Goal: Communication & Community: Connect with others

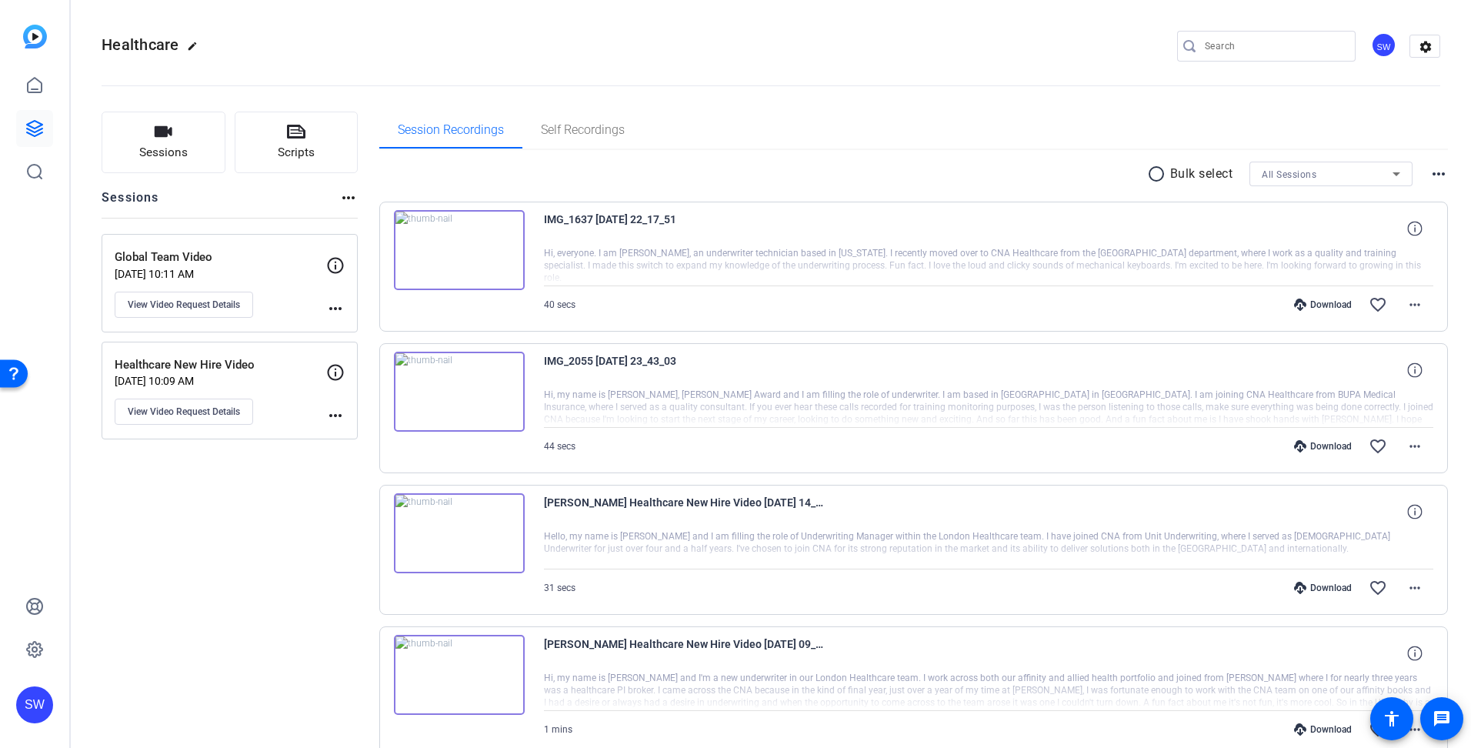
scroll to position [77, 0]
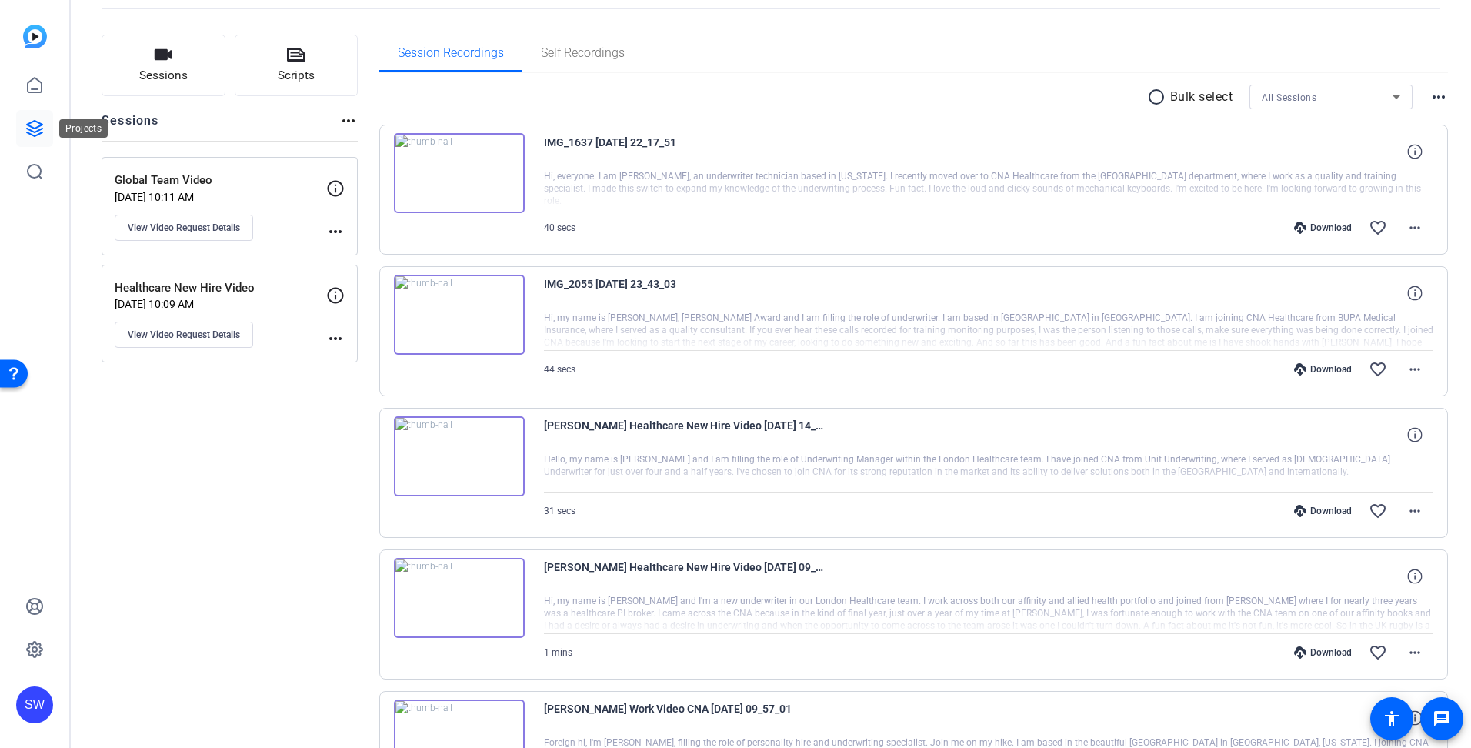
click at [34, 127] on icon at bounding box center [34, 128] width 18 height 18
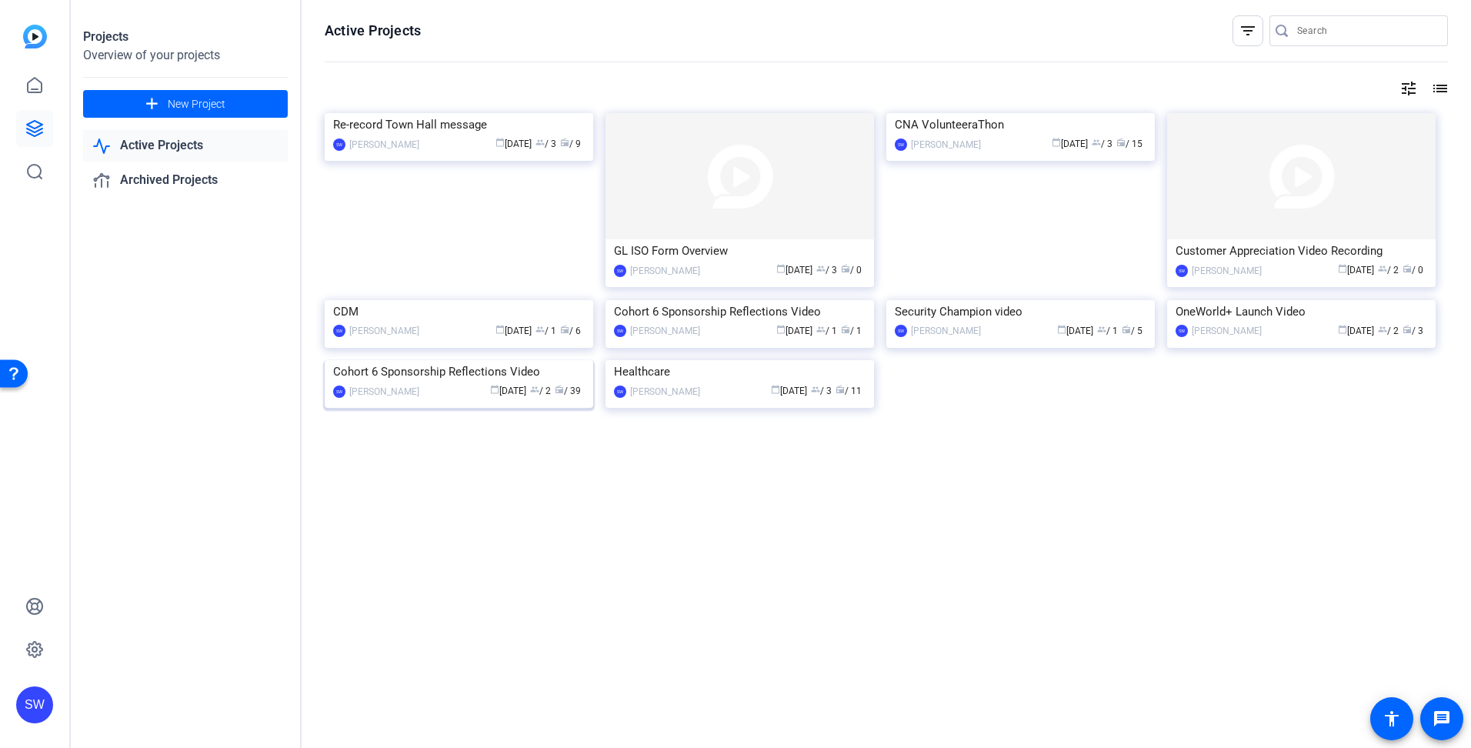
click at [434, 399] on div "calendar_today [DATE] group / 2 radio / 39" at bounding box center [506, 391] width 158 height 16
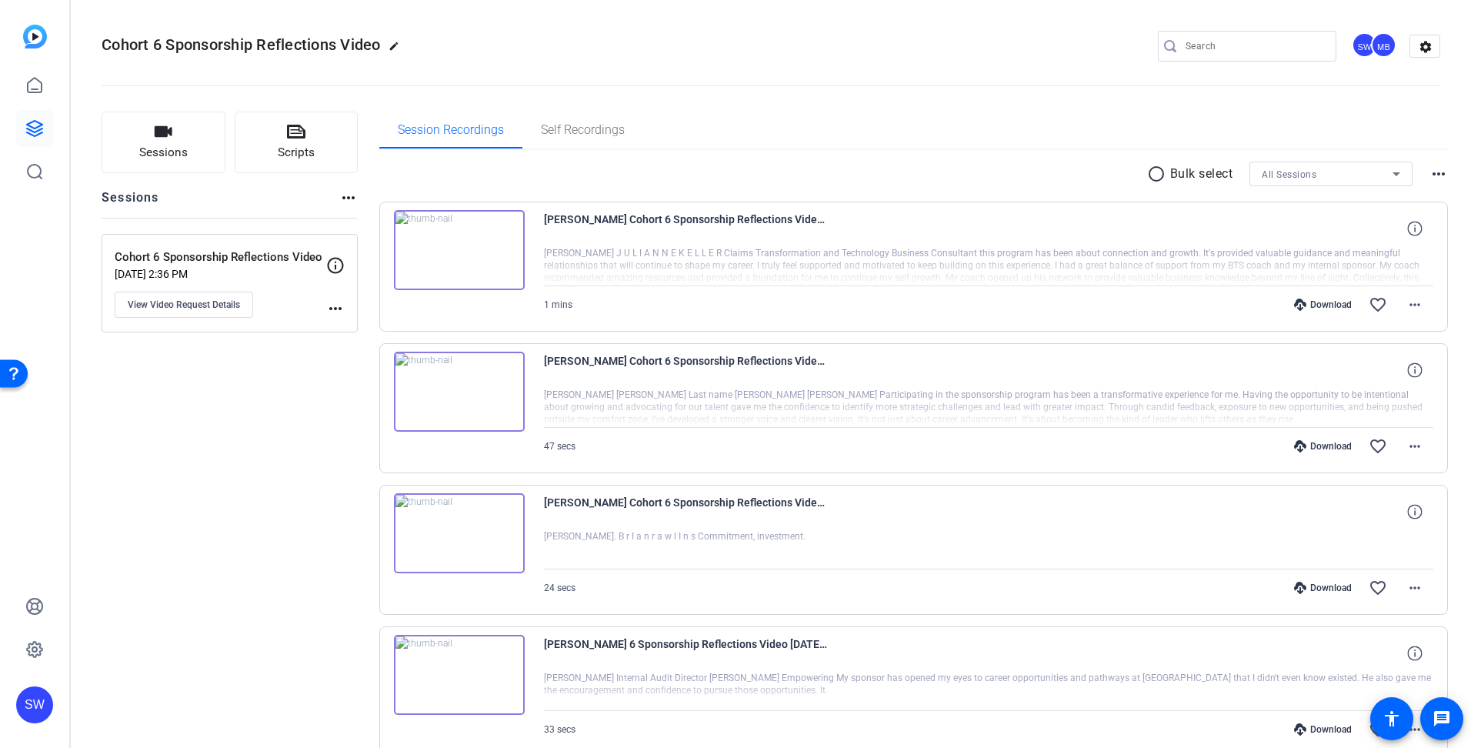
click at [459, 248] on img at bounding box center [459, 250] width 131 height 80
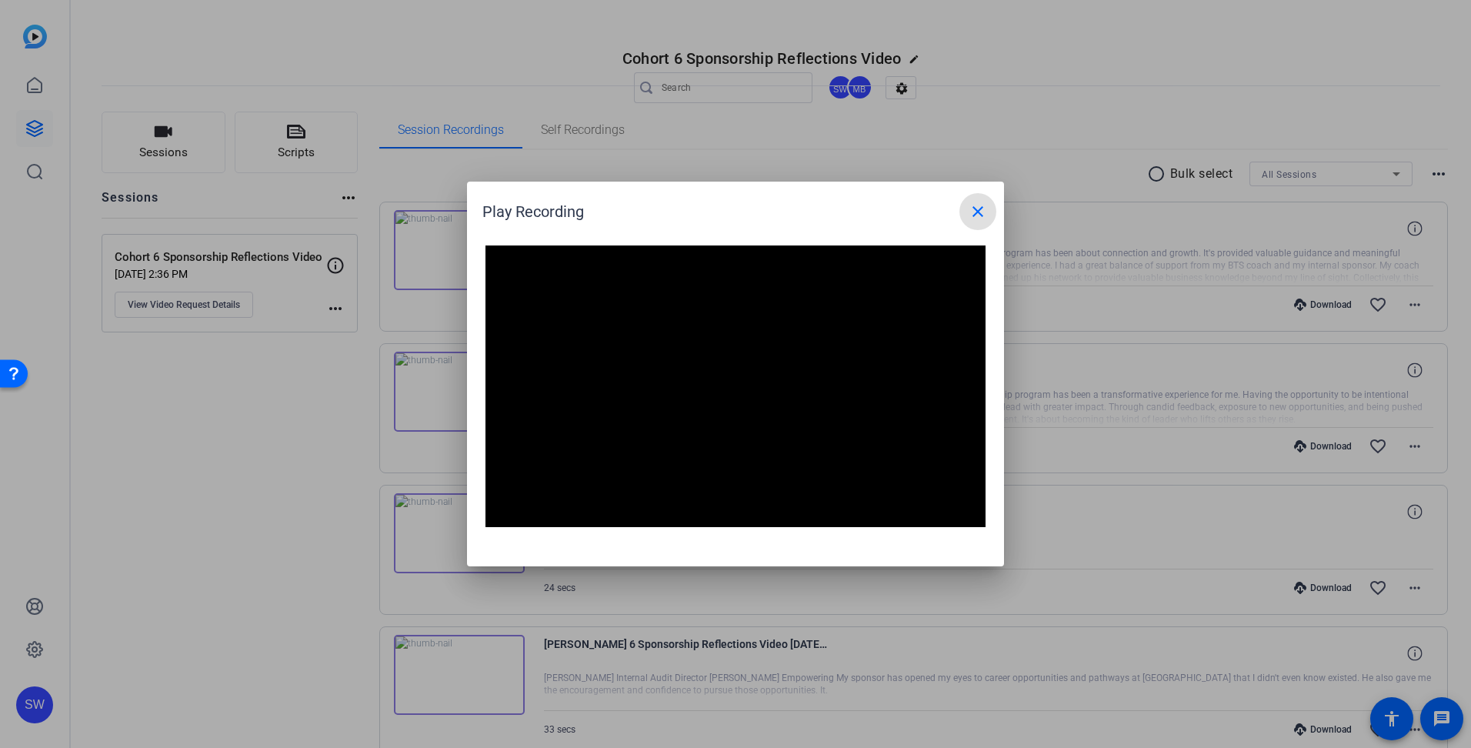
click at [982, 216] on mat-icon "close" at bounding box center [978, 211] width 18 height 18
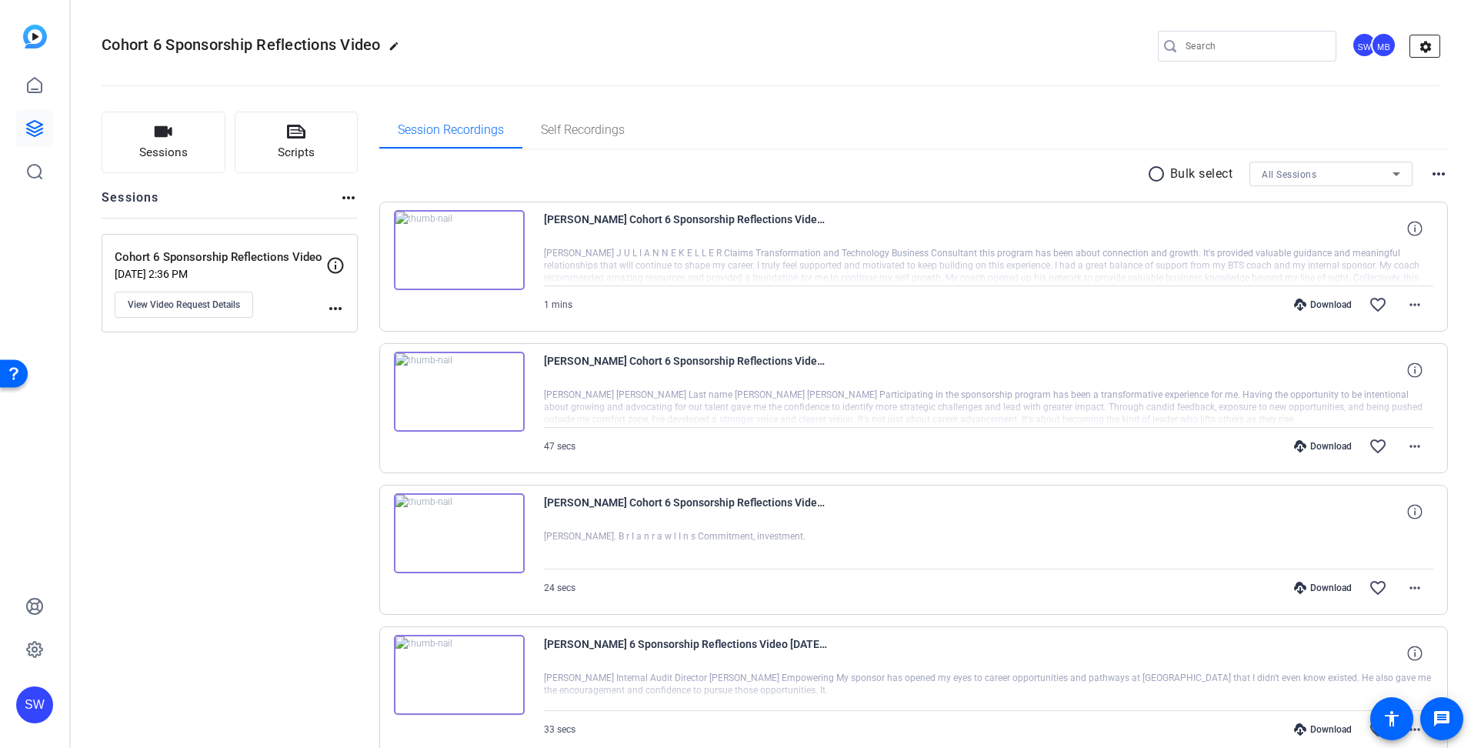
click at [1415, 46] on mat-icon "settings" at bounding box center [1425, 46] width 31 height 23
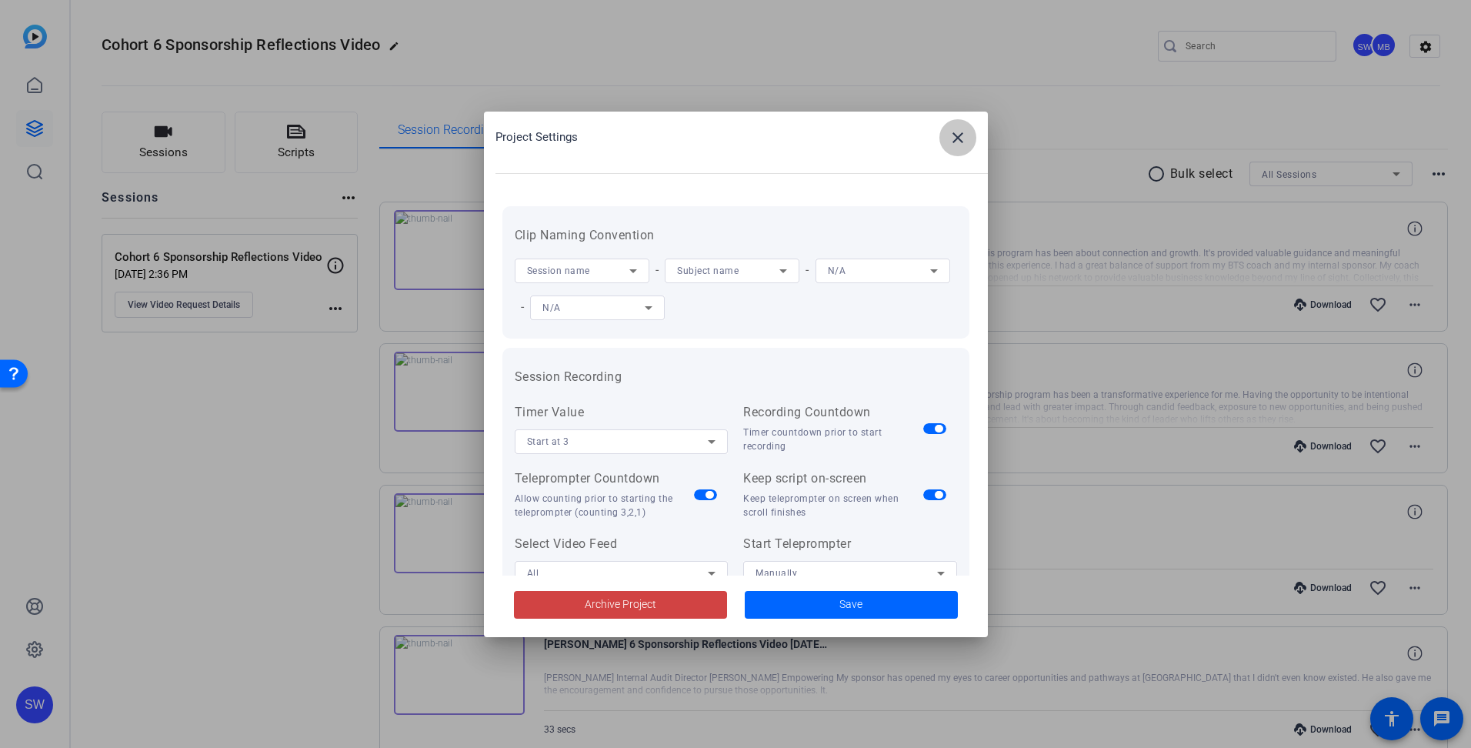
click at [953, 141] on mat-icon "close" at bounding box center [958, 137] width 18 height 18
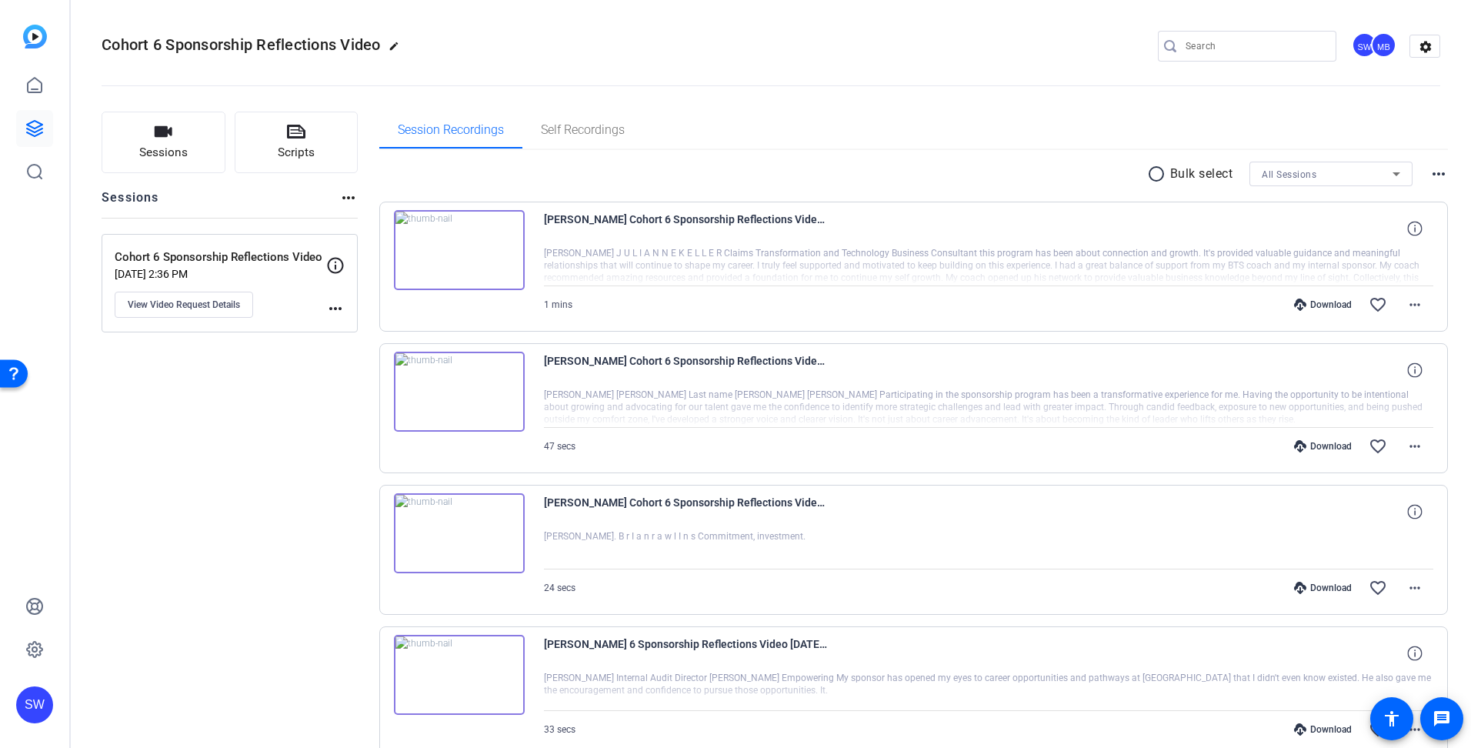
click at [1355, 45] on div "SW" at bounding box center [1364, 44] width 25 height 25
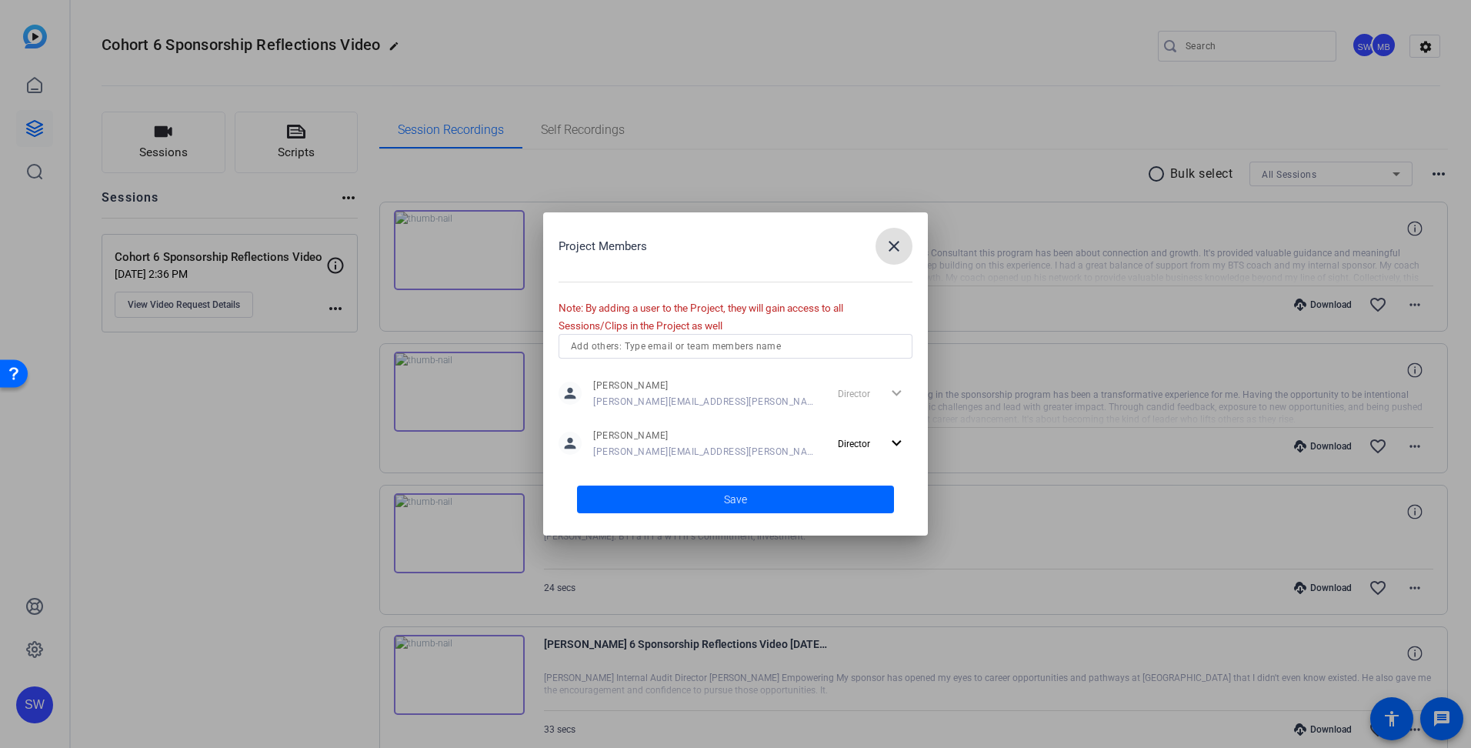
click at [712, 343] on input "text" at bounding box center [735, 346] width 329 height 18
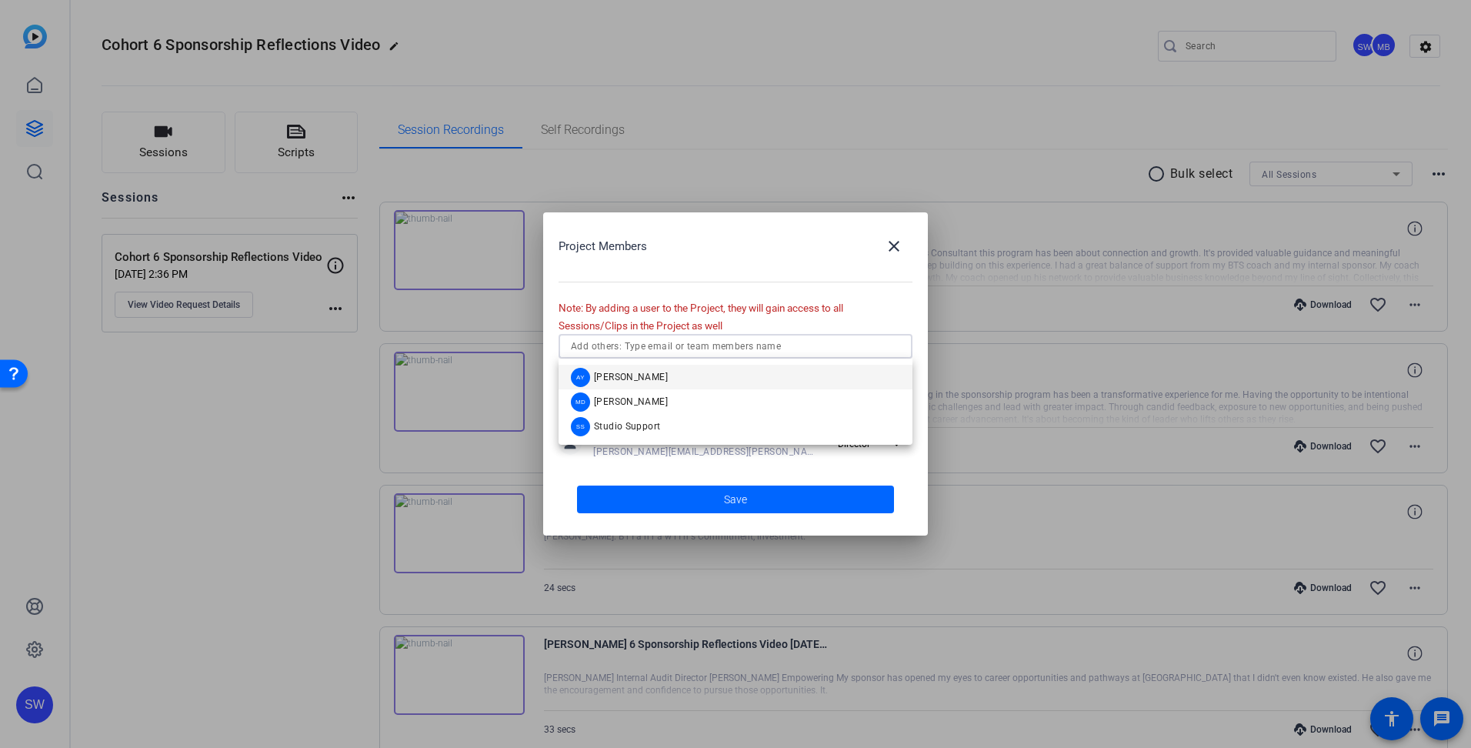
click at [682, 382] on mat-option "AY [PERSON_NAME]" at bounding box center [736, 377] width 354 height 25
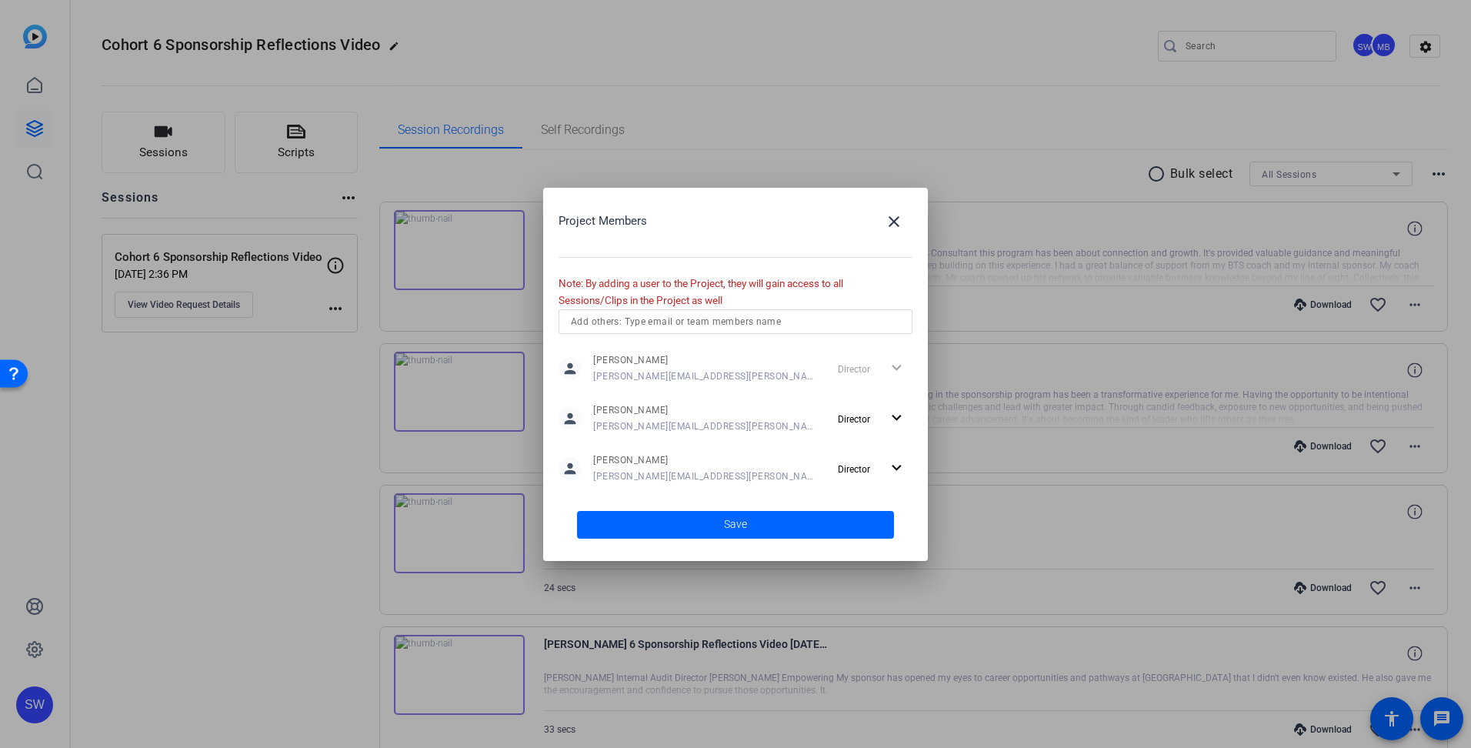
click at [1351, 47] on div at bounding box center [735, 374] width 1471 height 748
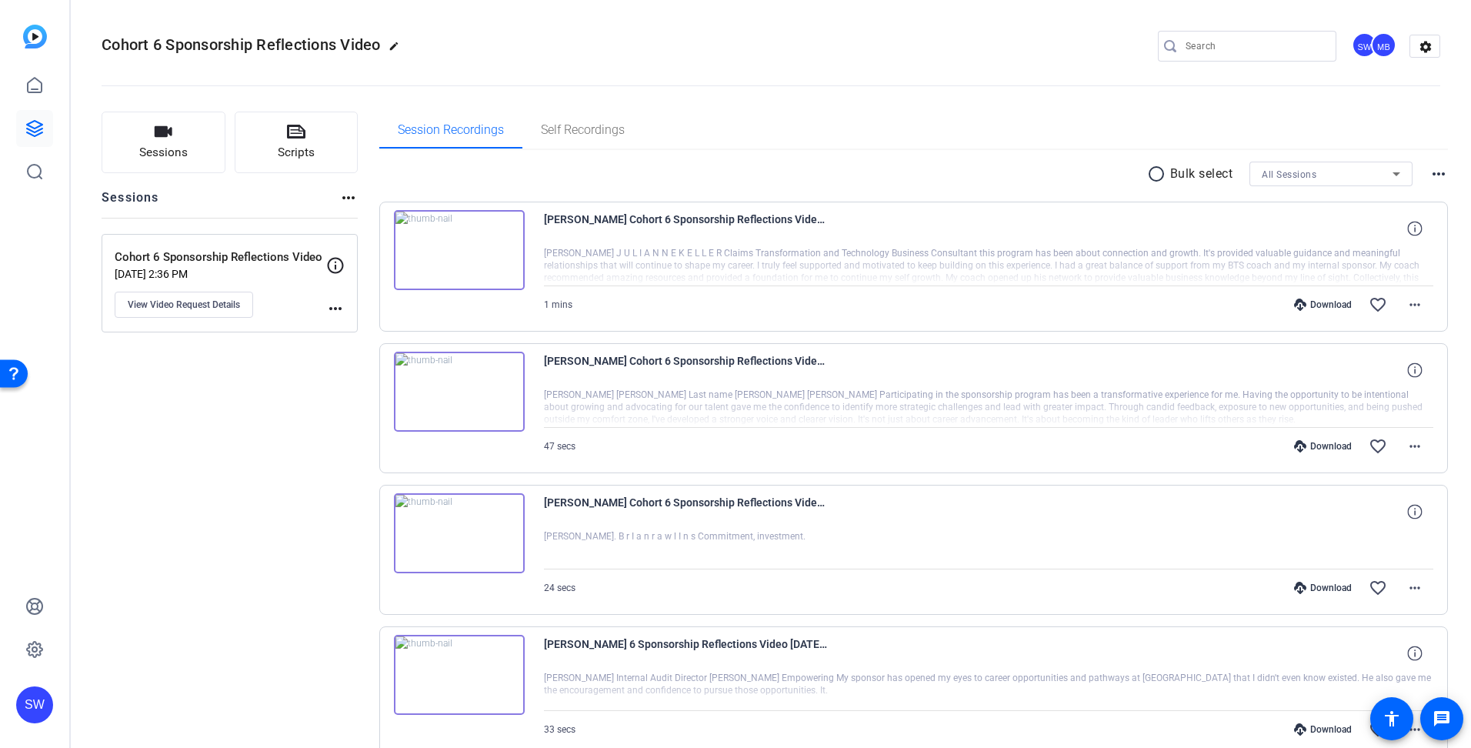
click at [1352, 49] on div "SW" at bounding box center [1364, 44] width 25 height 25
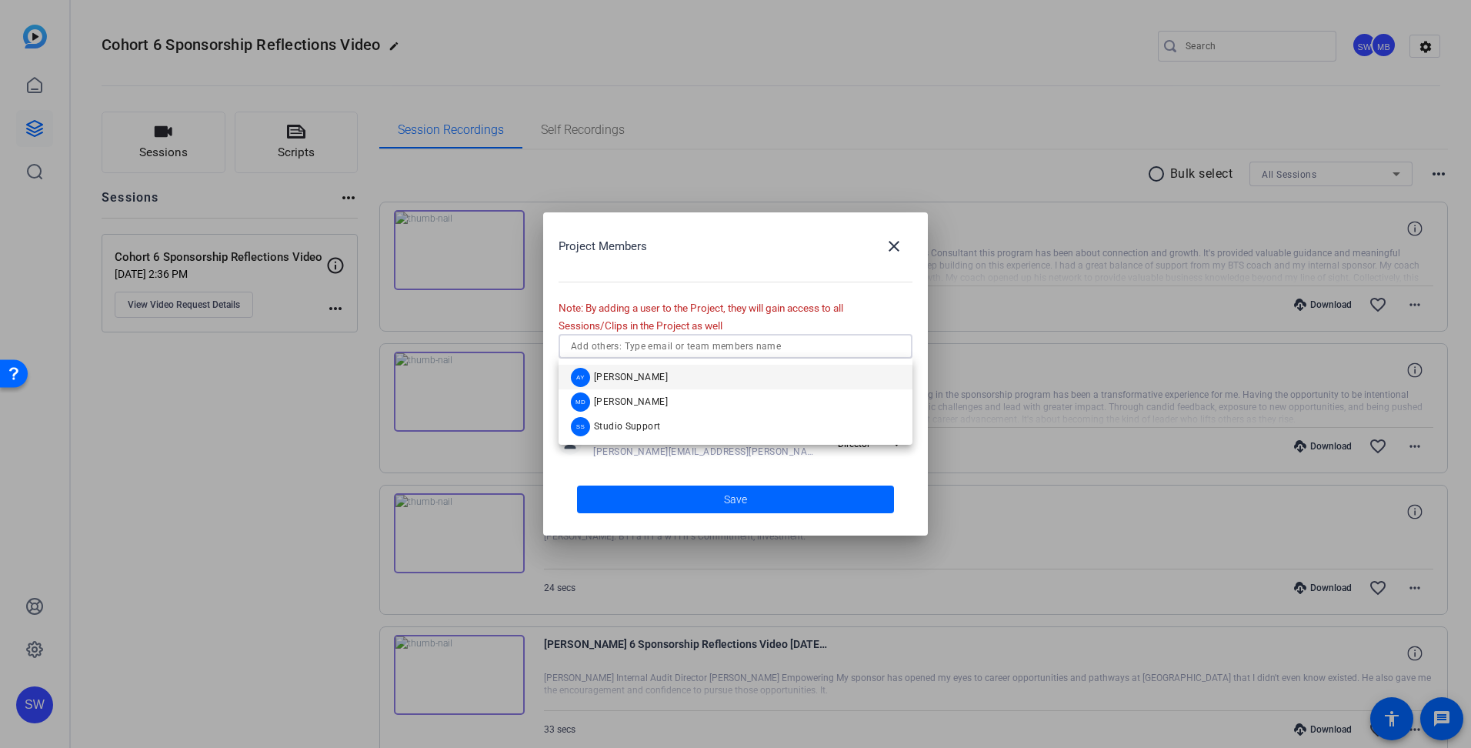
click at [734, 349] on input "text" at bounding box center [735, 346] width 329 height 18
click at [641, 397] on span "[PERSON_NAME]" at bounding box center [631, 401] width 74 height 12
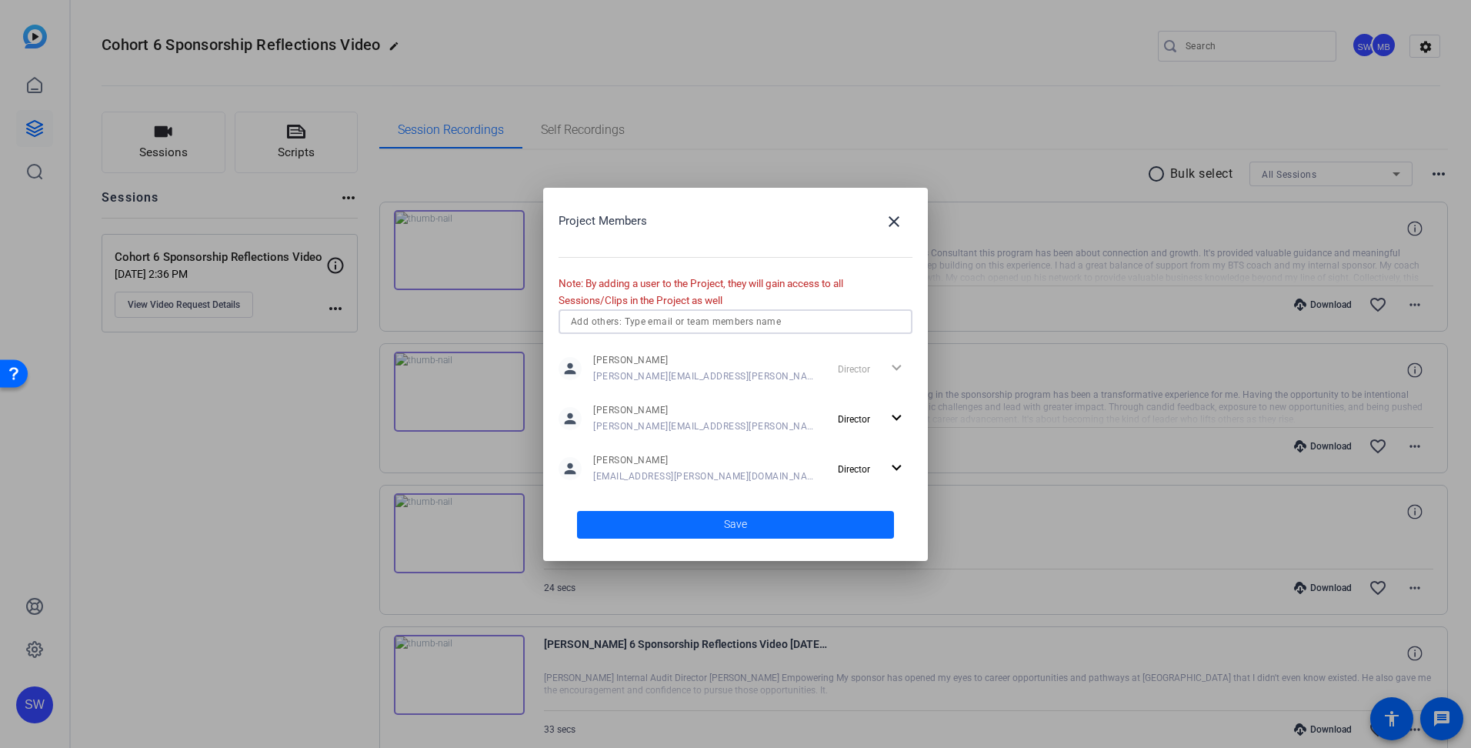
click at [739, 531] on span "Save" at bounding box center [735, 524] width 23 height 16
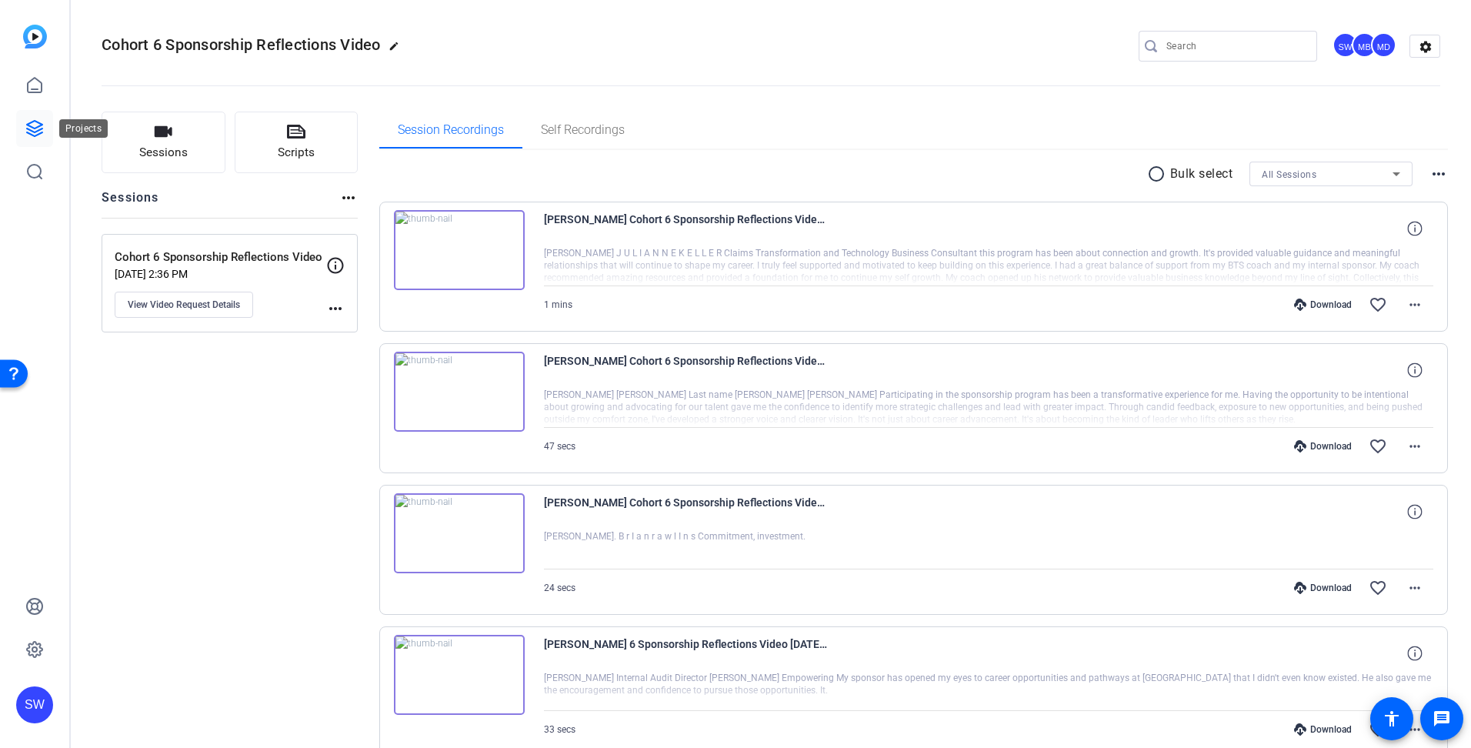
click at [35, 126] on icon at bounding box center [34, 128] width 18 height 18
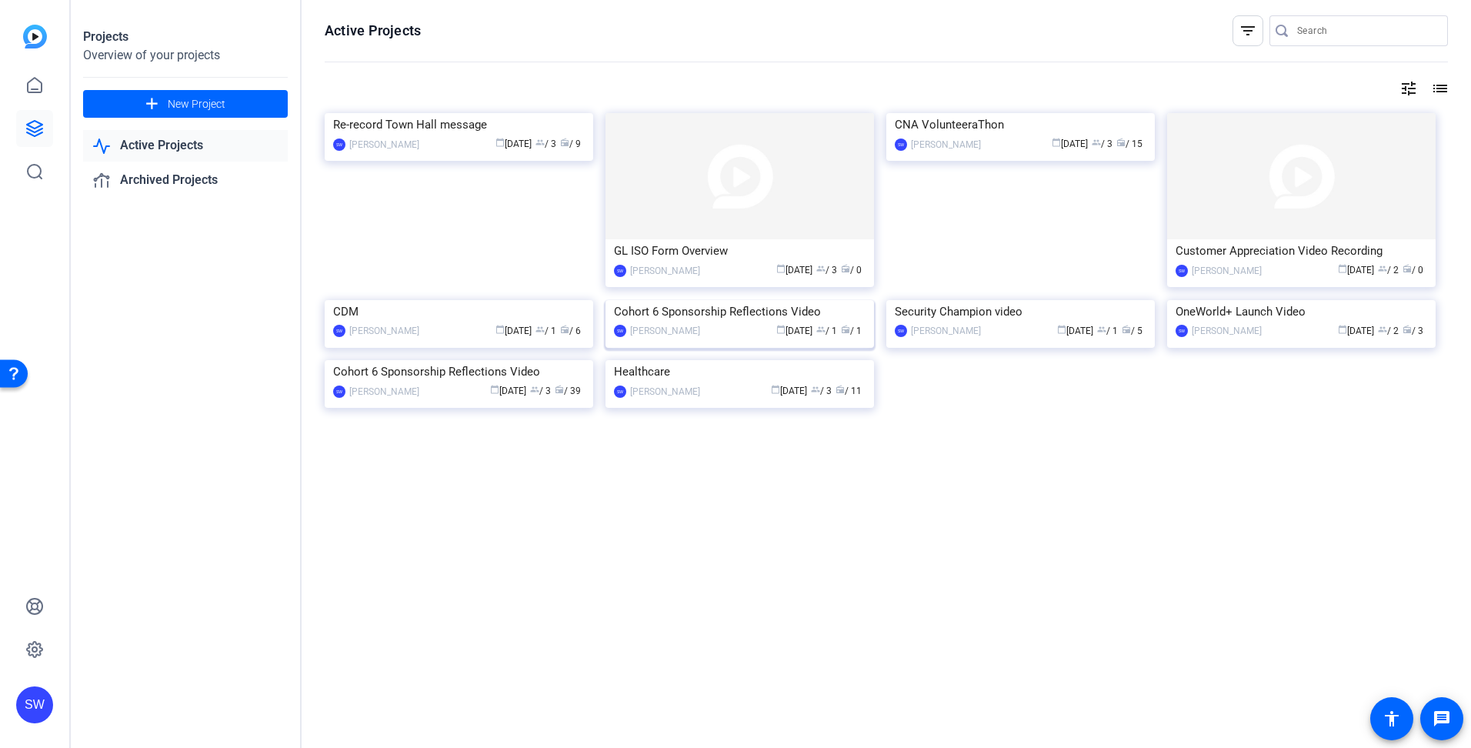
click at [745, 339] on div "calendar_today [DATE] group / 1 radio / 1" at bounding box center [787, 331] width 158 height 16
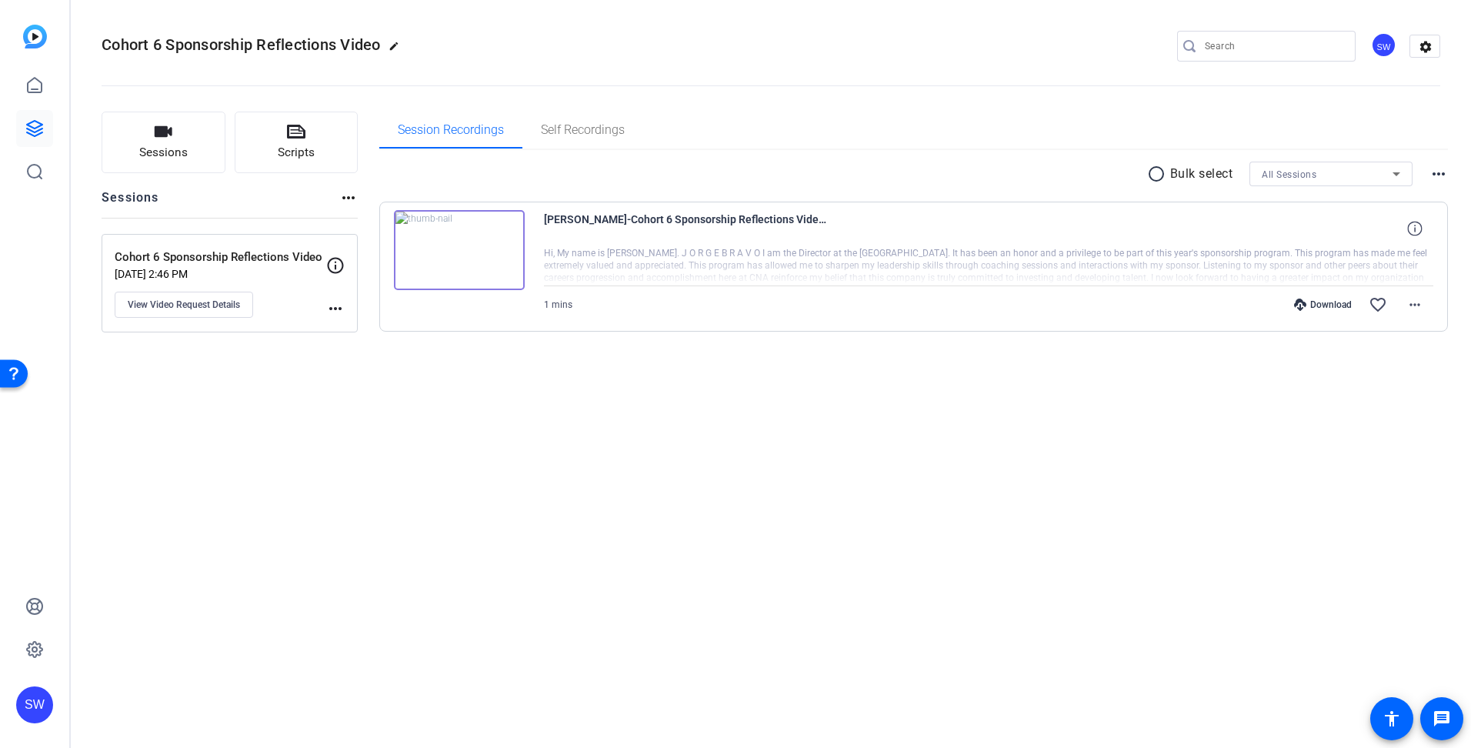
click at [1381, 45] on div "SW" at bounding box center [1383, 44] width 25 height 25
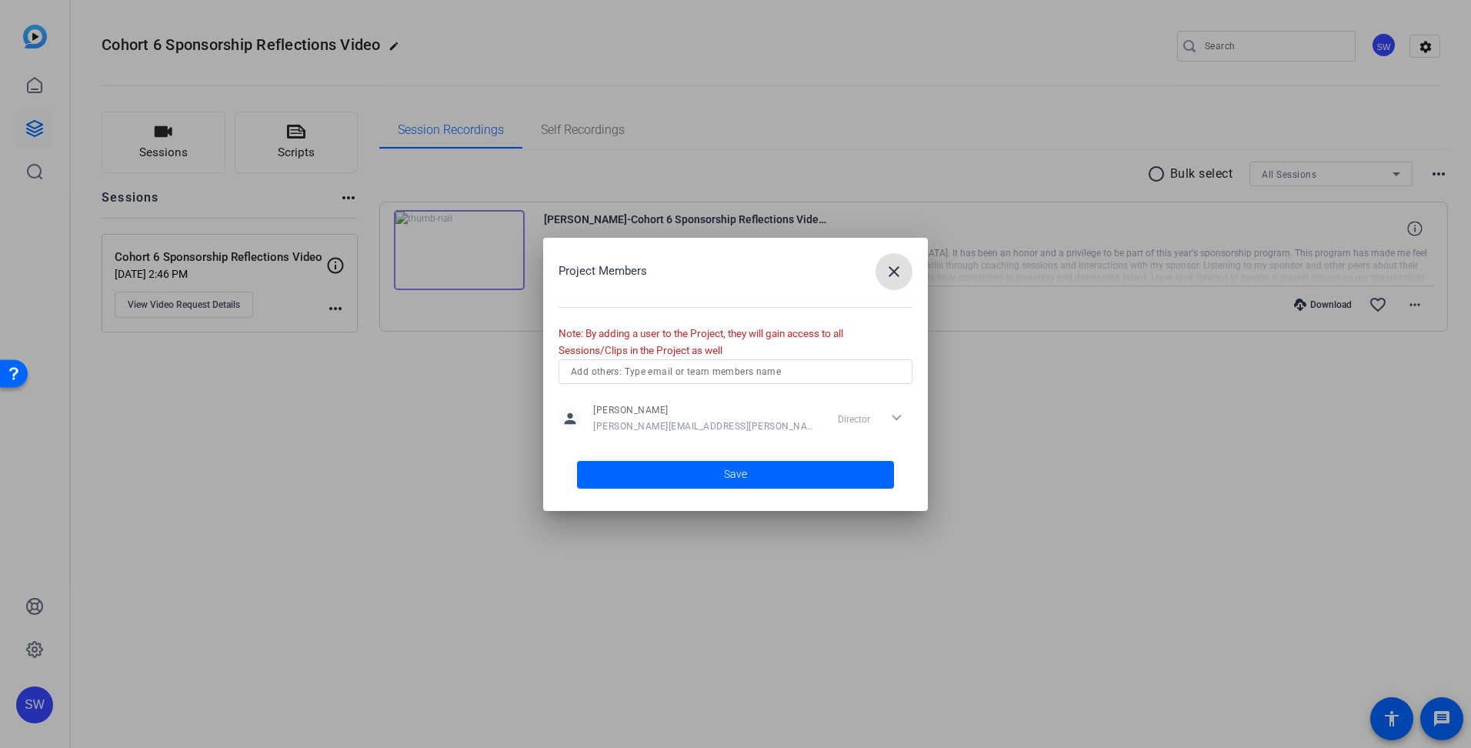
click at [705, 365] on input "text" at bounding box center [735, 371] width 329 height 18
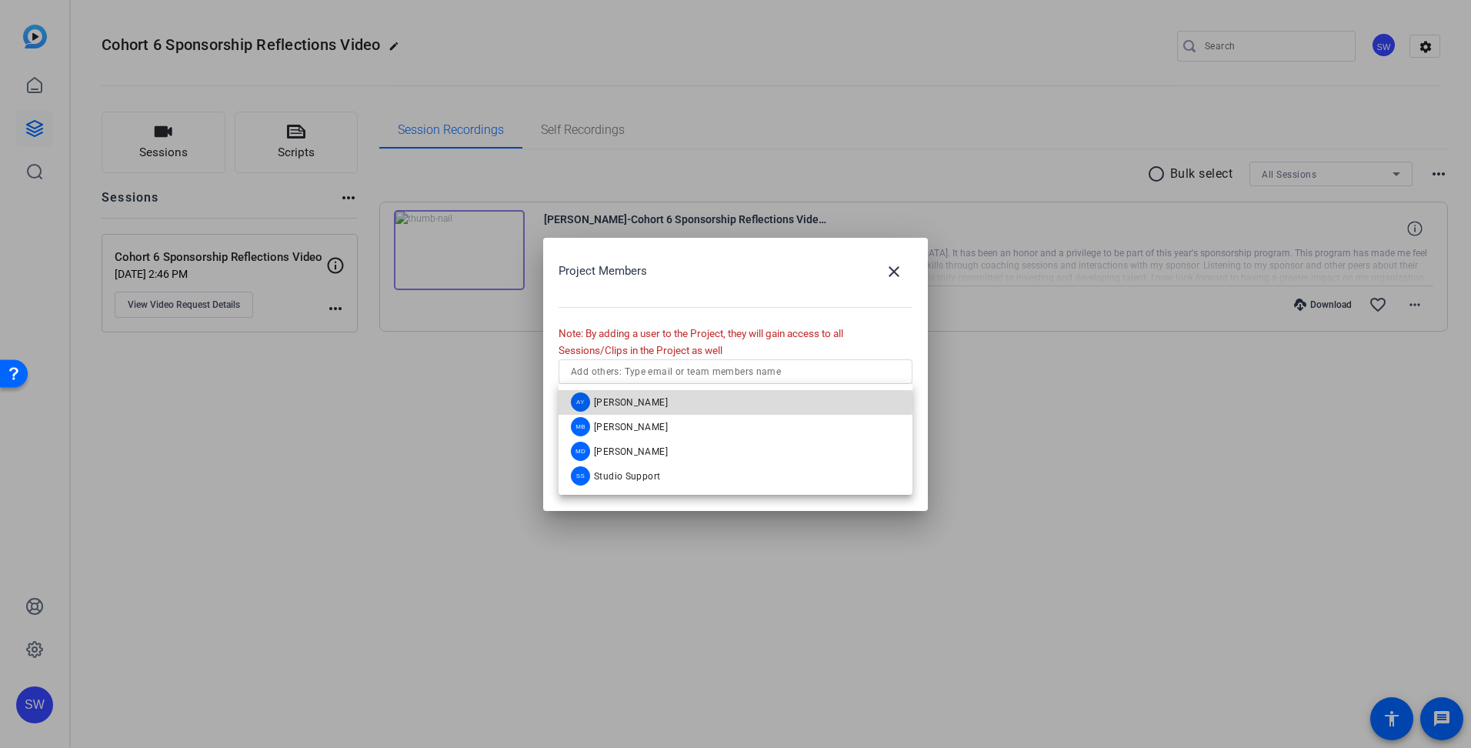
click at [661, 402] on span "[PERSON_NAME]" at bounding box center [631, 402] width 74 height 12
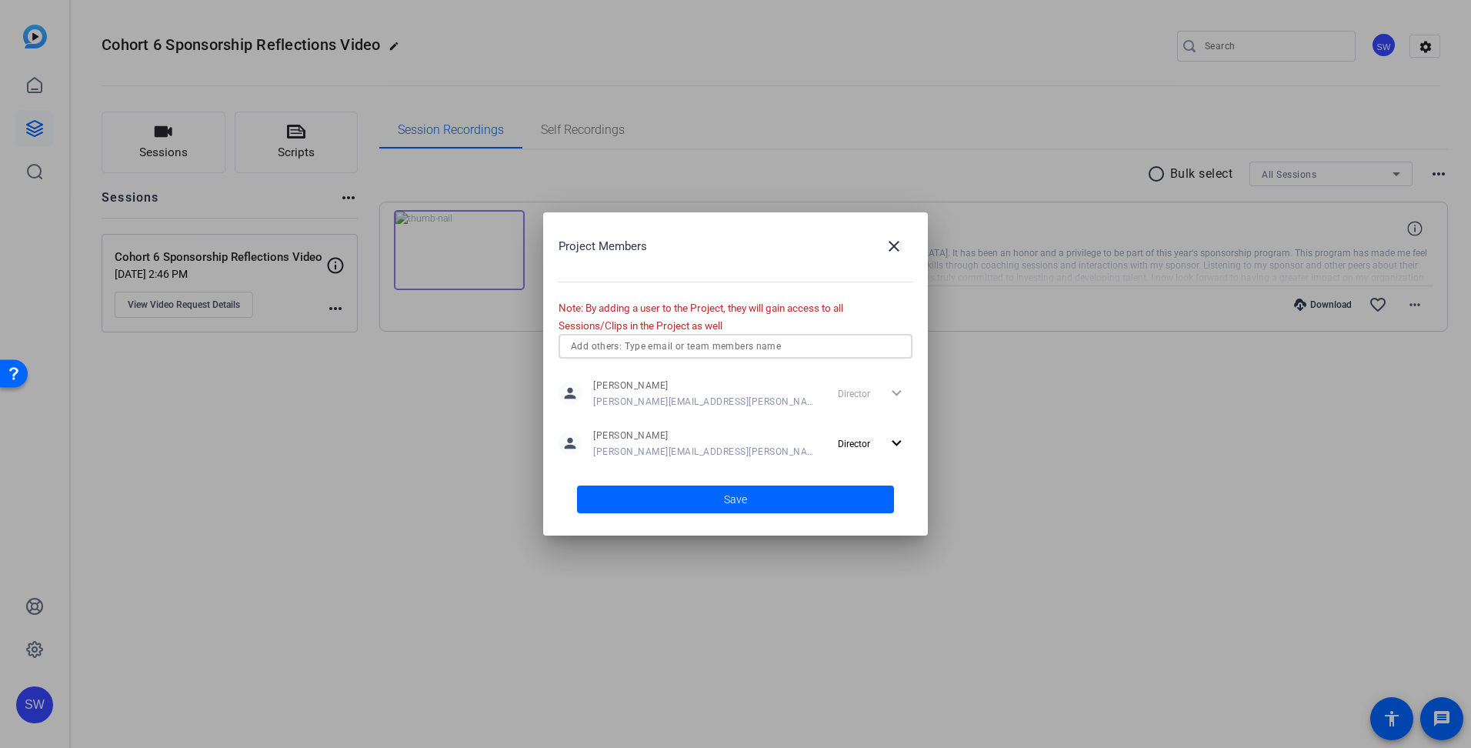
click at [704, 344] on input "text" at bounding box center [735, 346] width 329 height 18
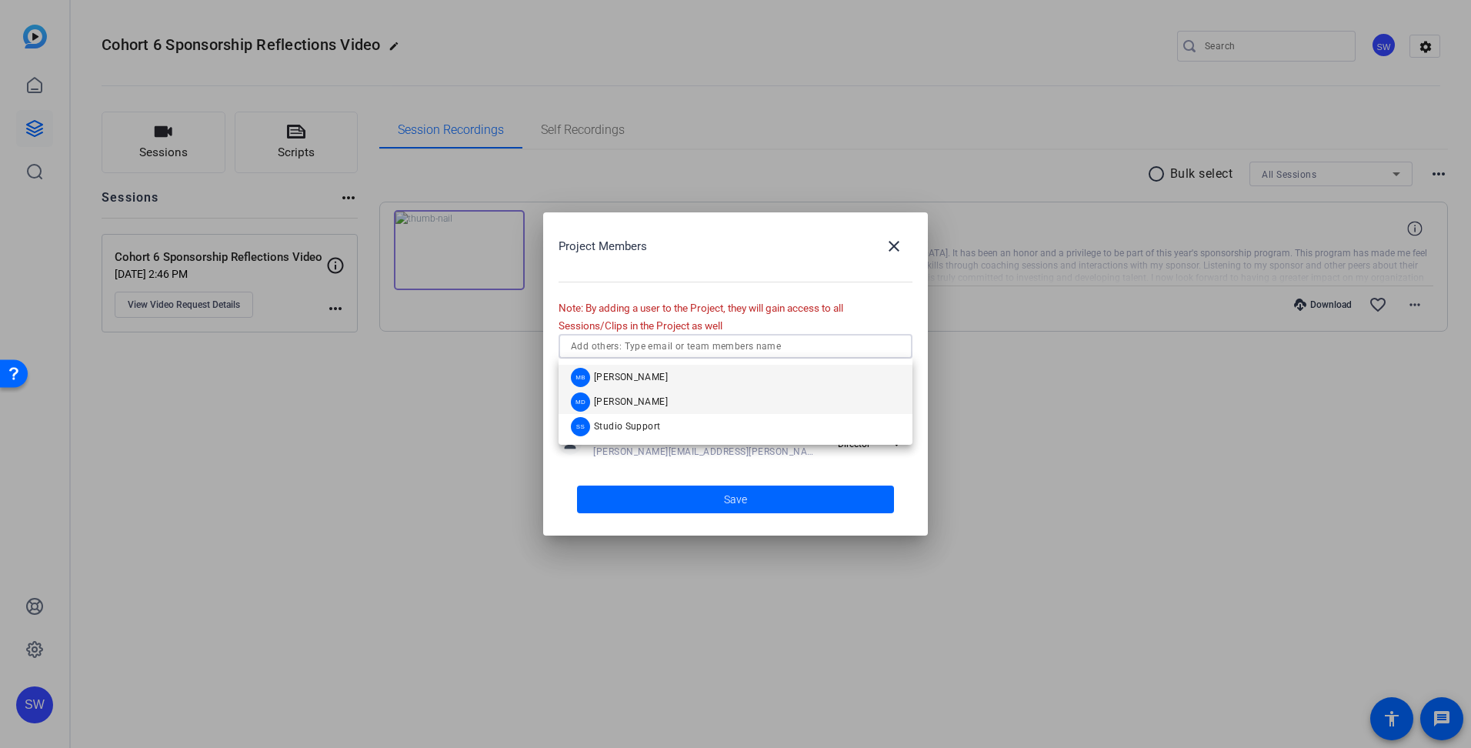
click at [666, 402] on mat-option "MD [PERSON_NAME]" at bounding box center [736, 401] width 354 height 25
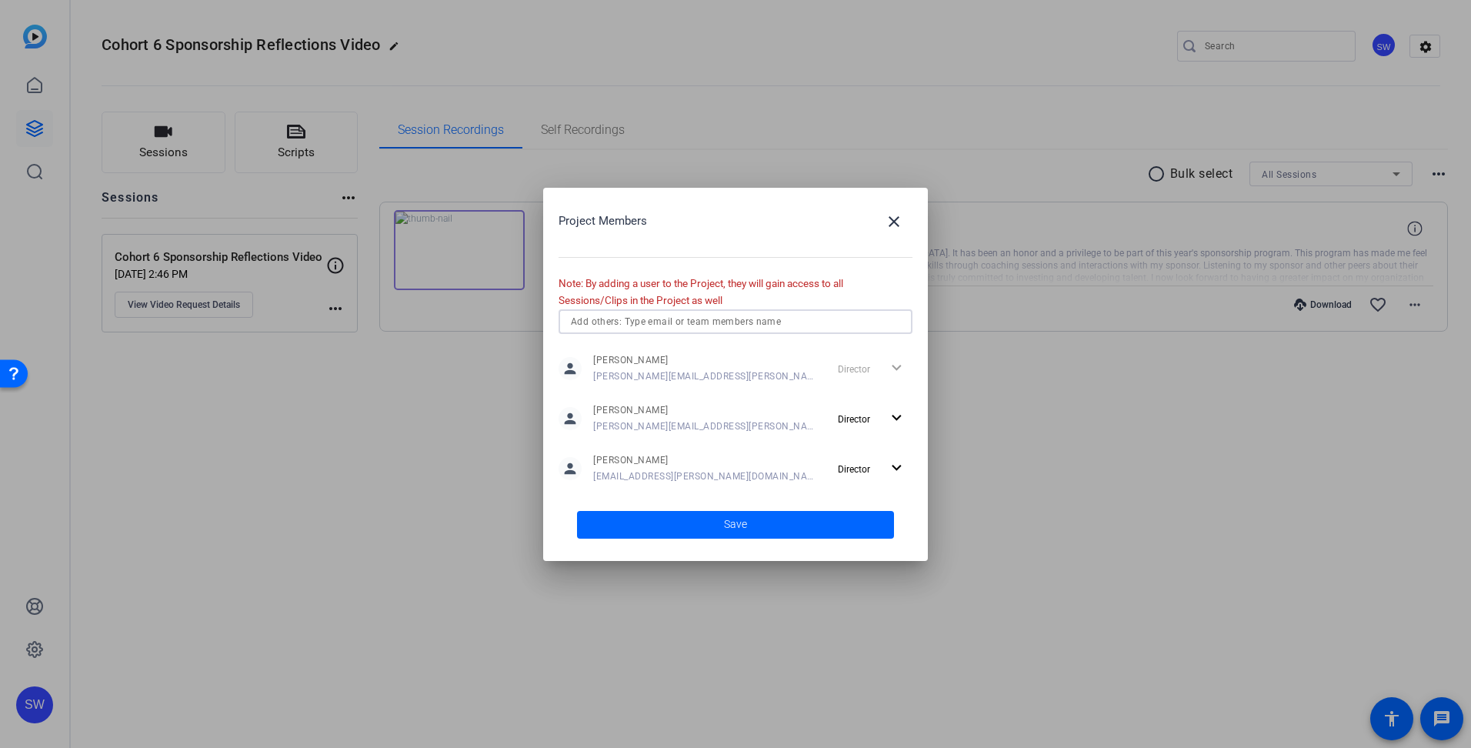
click at [677, 325] on input "text" at bounding box center [735, 321] width 329 height 18
click at [665, 352] on span "[PERSON_NAME]" at bounding box center [631, 352] width 74 height 12
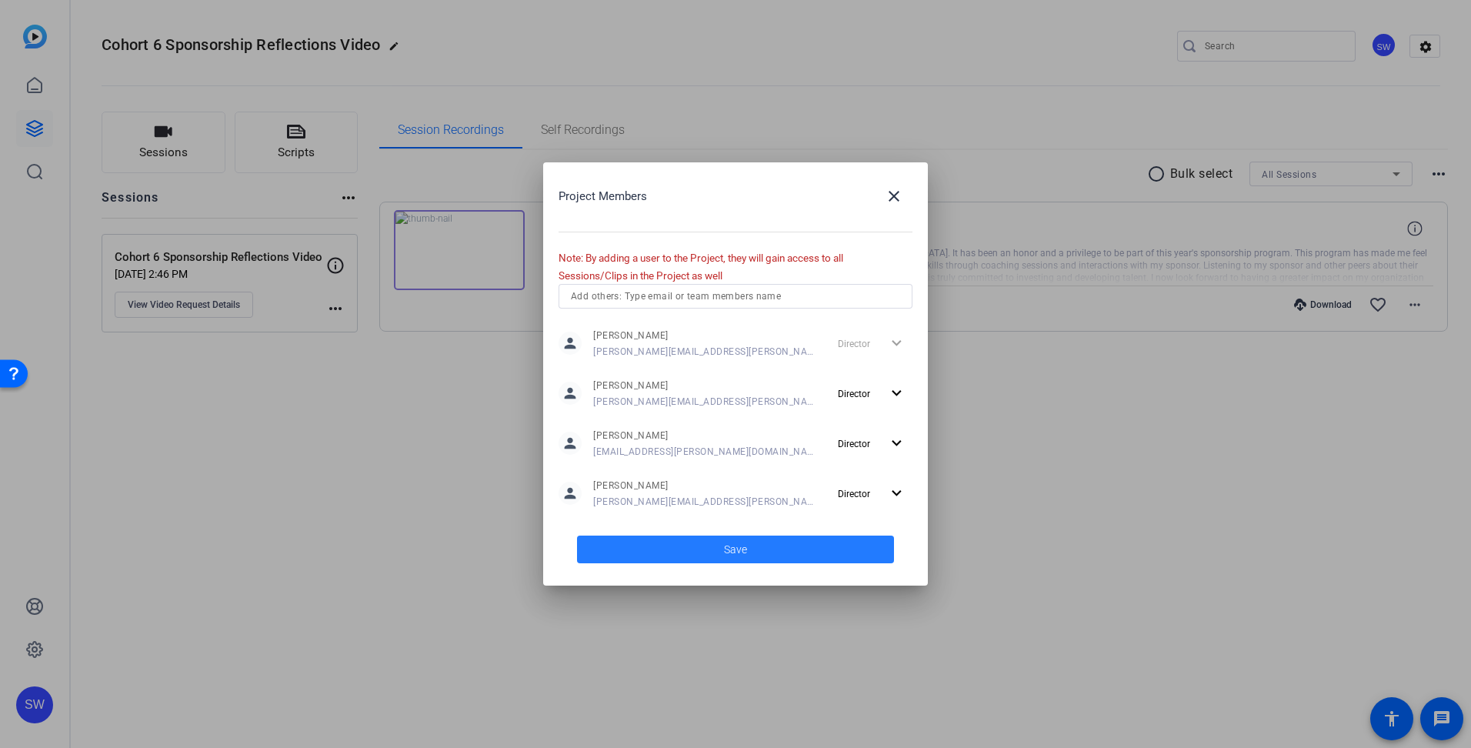
click at [699, 557] on span at bounding box center [735, 549] width 317 height 37
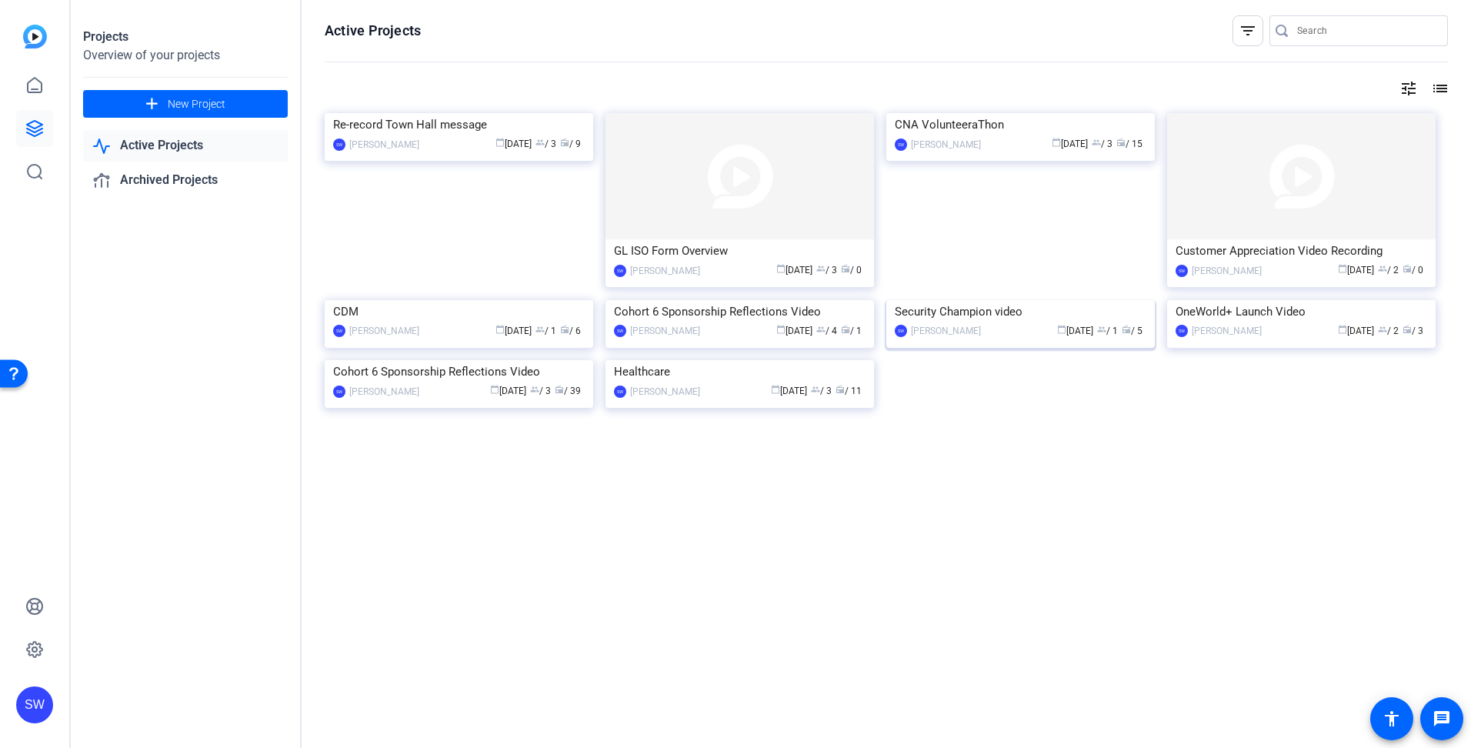
scroll to position [2, 0]
